Goal: Task Accomplishment & Management: Use online tool/utility

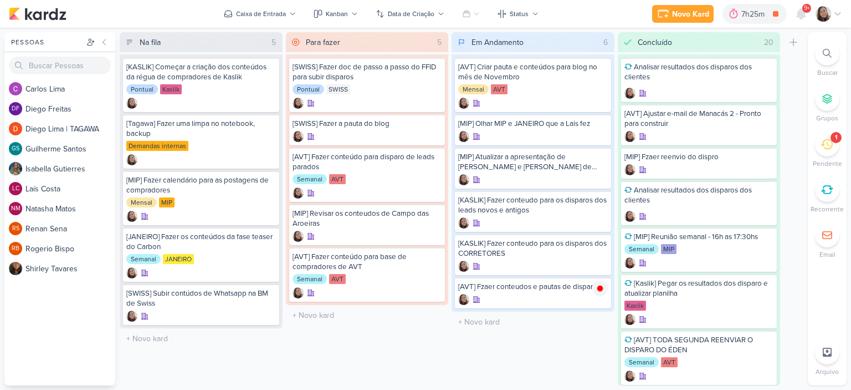
click at [515, 311] on div "O título do kard deve ter menos que 100 caracteres" at bounding box center [533, 321] width 163 height 21
click at [514, 315] on input "text" at bounding box center [533, 322] width 158 height 16
type input "[AVT] Fzaer as peças de AVT"
click at [601, 319] on icon at bounding box center [600, 322] width 6 height 6
click at [1, 354] on div "Pessoas [GEOGRAPHIC_DATA] C a r l o s L i m a DF D i e g o F r e i t a s D i e …" at bounding box center [425, 208] width 851 height 353
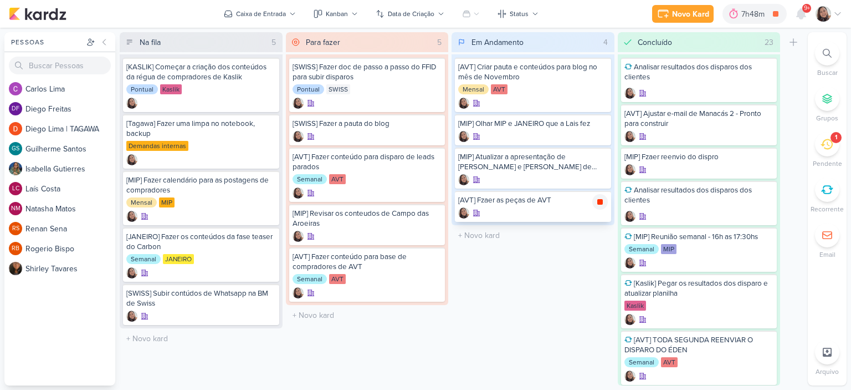
click at [599, 201] on icon at bounding box center [600, 202] width 6 height 6
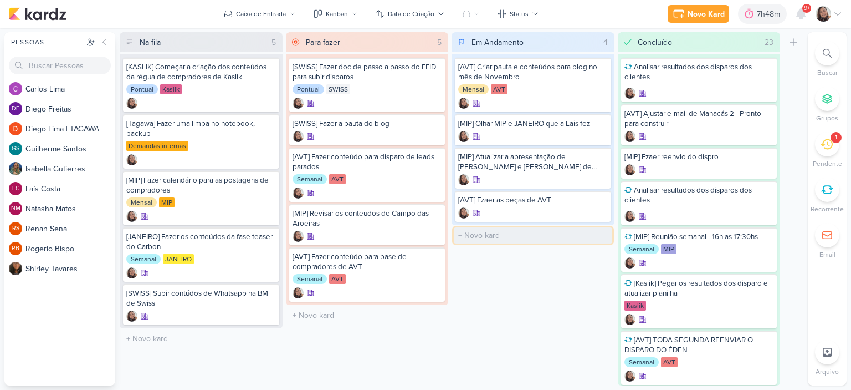
click at [503, 231] on input "text" at bounding box center [533, 235] width 158 height 16
type input "[Fazer conteudo para jatibás , cachoeira e Mancás 2"
click at [537, 200] on div "[AVT] Fzaer as peças de AVT" at bounding box center [533, 200] width 150 height 10
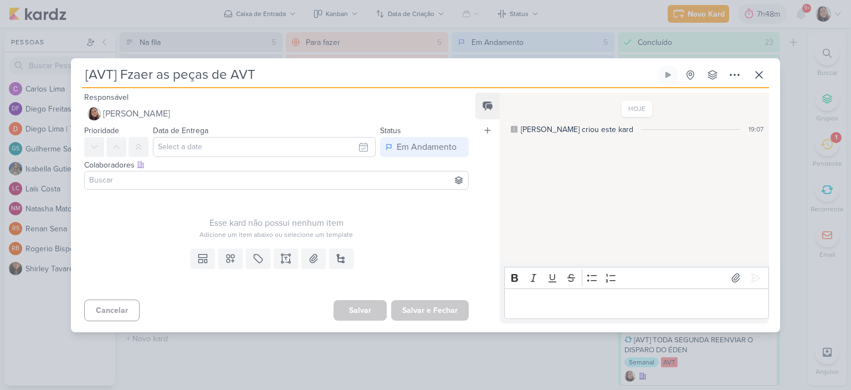
click at [126, 73] on input "[AVT] Fzaer as peças de AVT" at bounding box center [369, 75] width 574 height 20
type input "[AVT] Faer as peças de AVT"
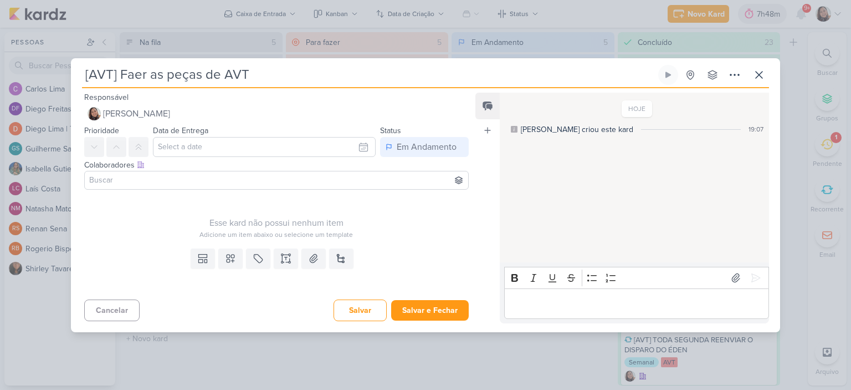
type input "[AVT] Fazer as peças de AVT"
click at [436, 314] on button "Salvar e Fechar" at bounding box center [430, 310] width 78 height 21
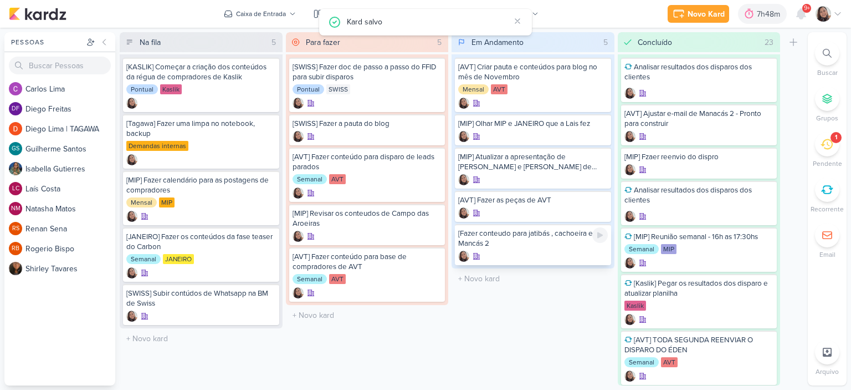
click at [510, 242] on div "[Fazer conteudo para jatibás , cachoeira e Mancás 2" at bounding box center [533, 238] width 150 height 20
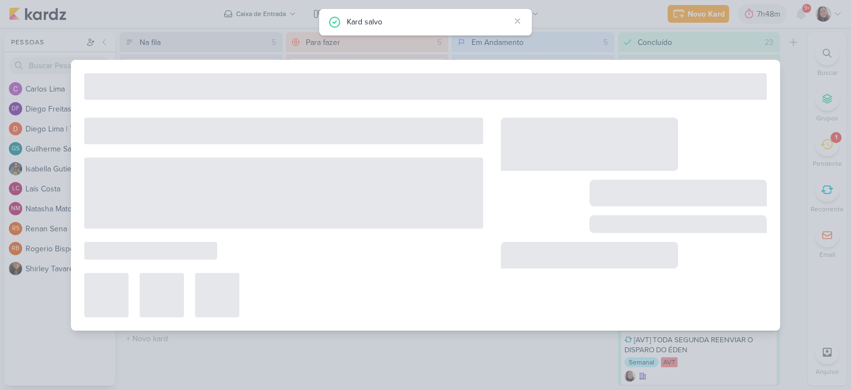
type input "[Fazer conteudo para jatibás , cachoeira e Mancás 2"
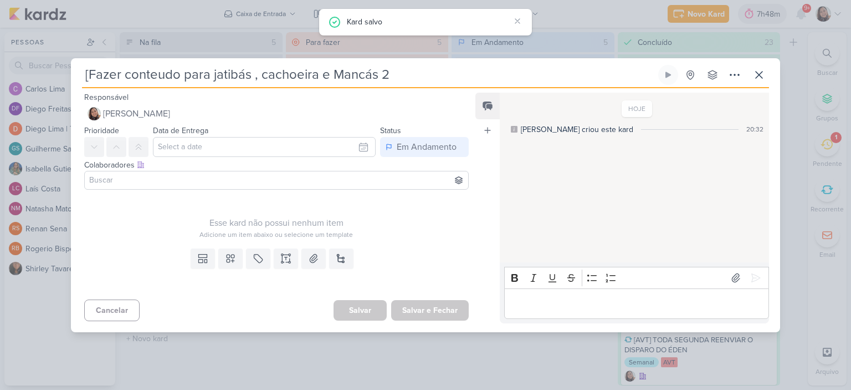
click at [92, 69] on input "[Fazer conteudo para jatibás , cachoeira e Mancás 2" at bounding box center [369, 75] width 574 height 20
type input "[AVTFazer conteudo para jatibás , cachoeira e Mancás 2"
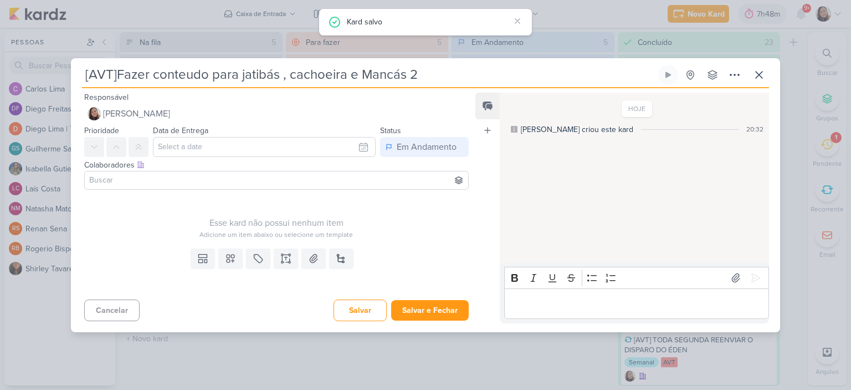
type input "[AVT] Fazer conteudo para jatibás , cachoeira e Mancás 2"
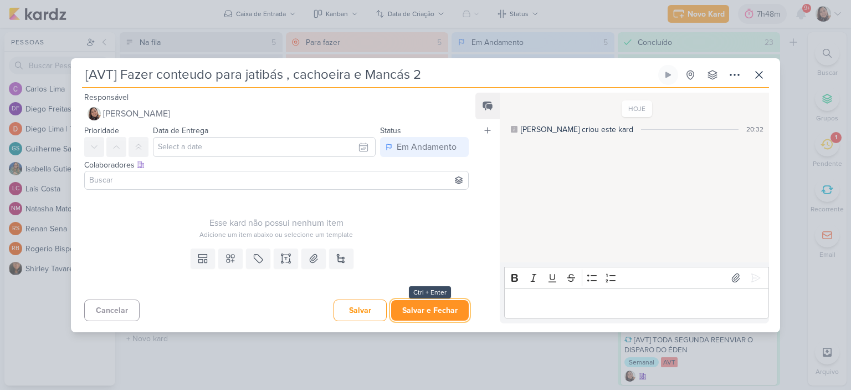
click at [422, 308] on button "Salvar e Fechar" at bounding box center [430, 310] width 78 height 21
